Goal: Navigation & Orientation: Find specific page/section

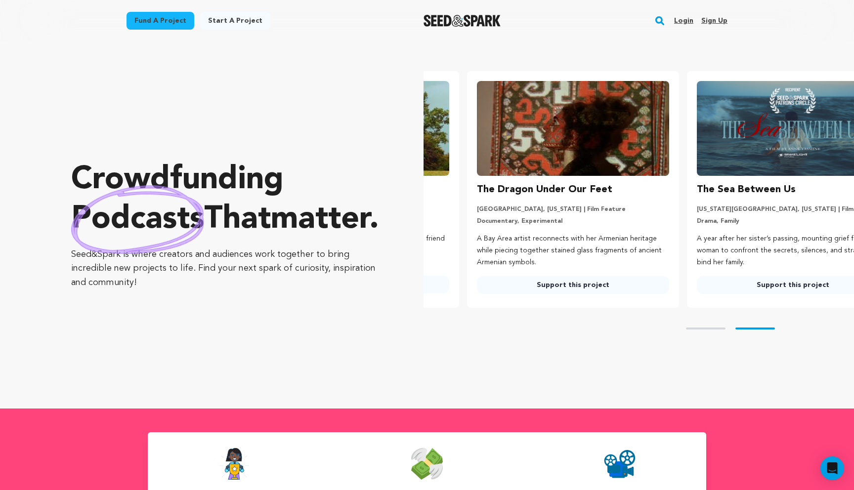
scroll to position [0, 228]
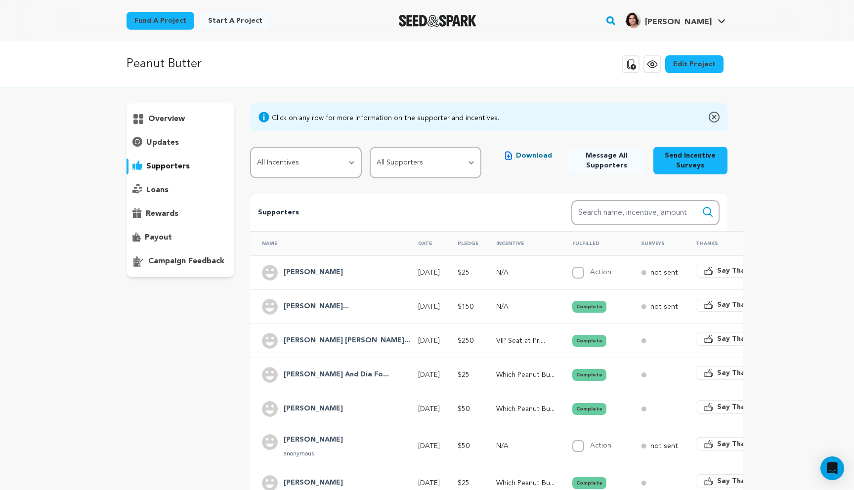
click at [715, 117] on img at bounding box center [714, 117] width 11 height 12
